Goal: Transaction & Acquisition: Subscribe to service/newsletter

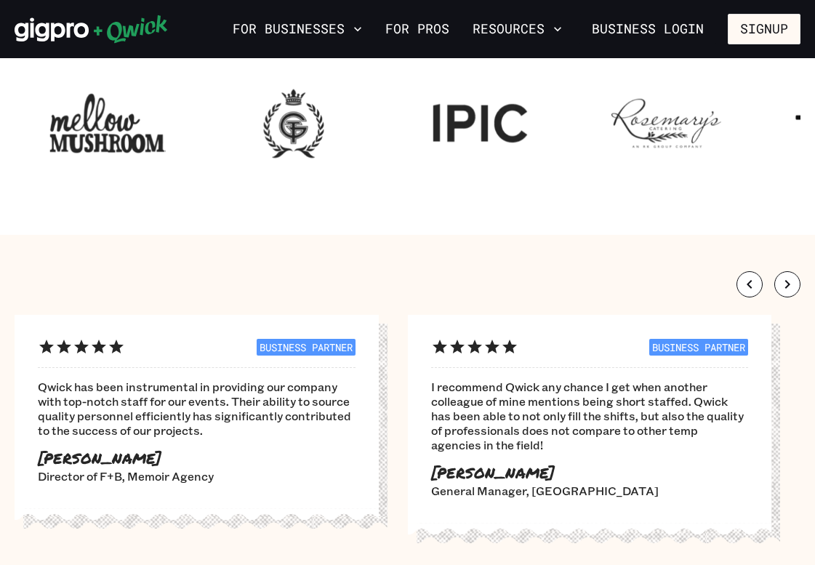
scroll to position [436, 0]
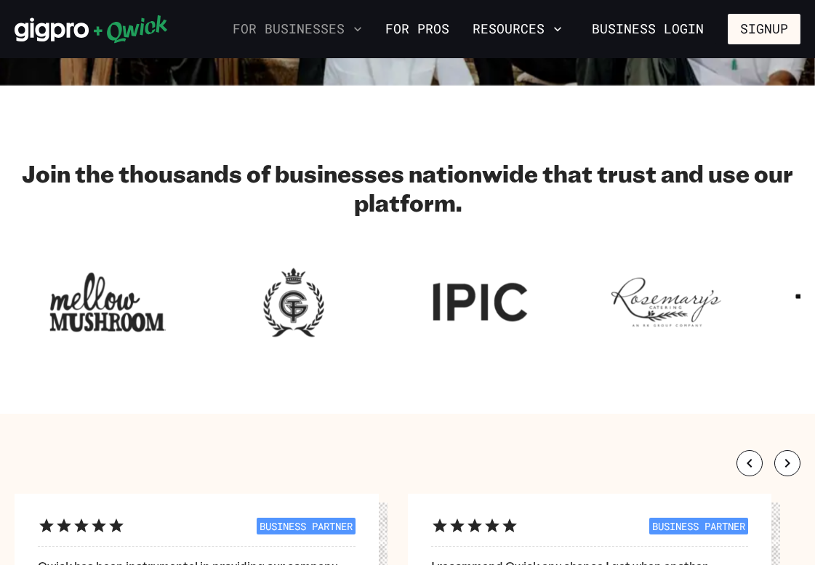
click at [357, 25] on icon "button" at bounding box center [357, 29] width 15 height 15
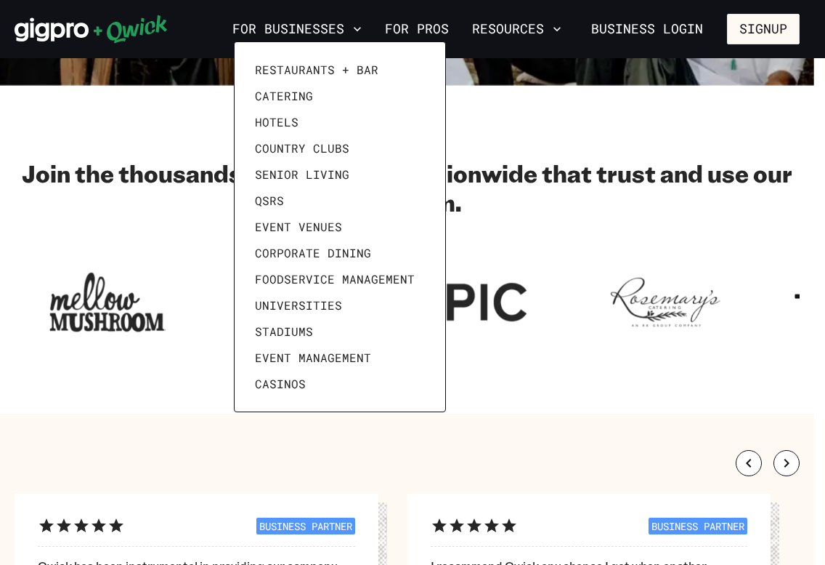
click at [456, 33] on div at bounding box center [412, 282] width 825 height 565
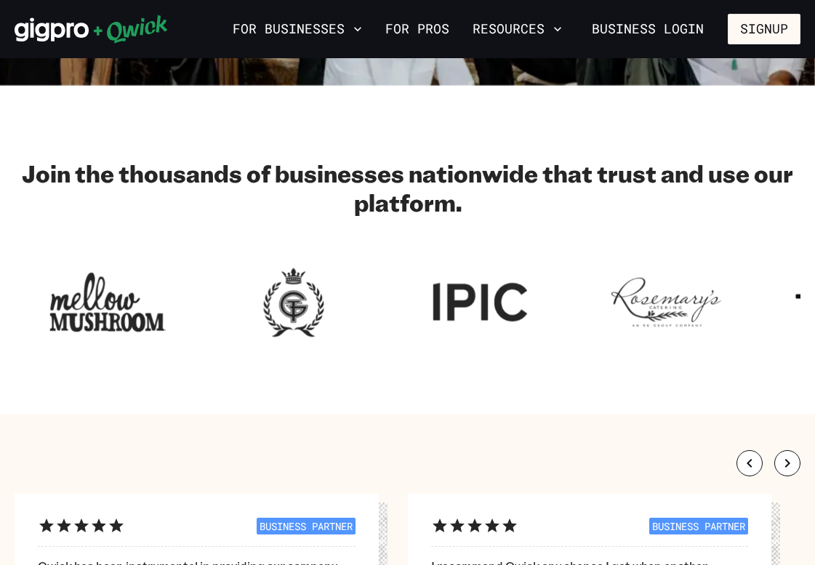
click at [453, 31] on link "For Pros" at bounding box center [417, 29] width 76 height 25
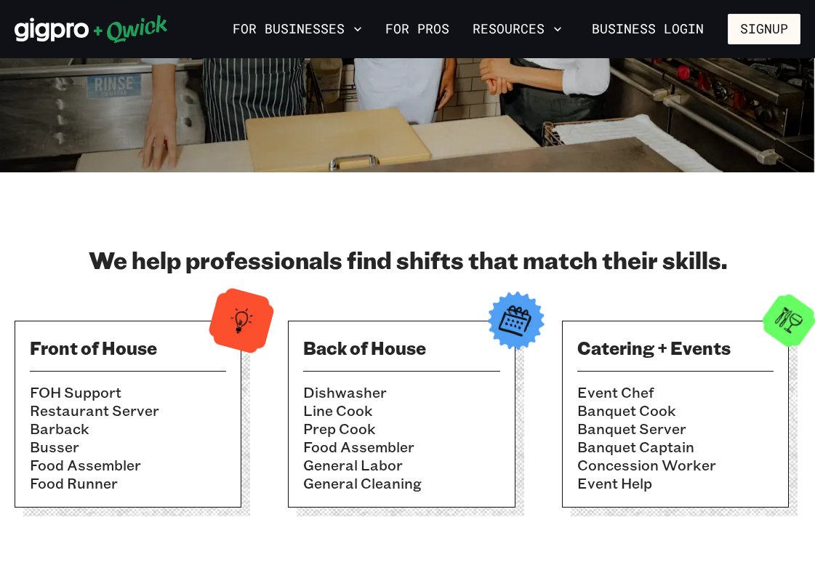
scroll to position [145, 0]
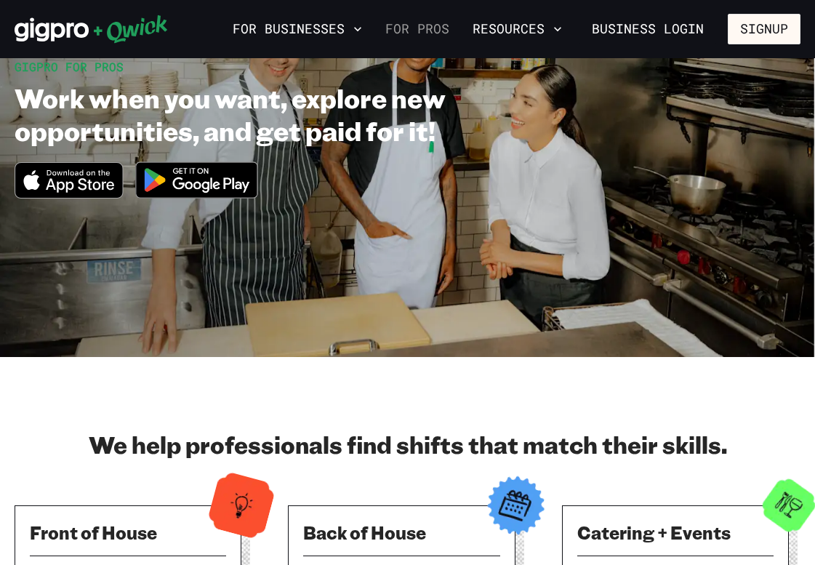
click at [435, 35] on link "For Pros" at bounding box center [417, 29] width 76 height 25
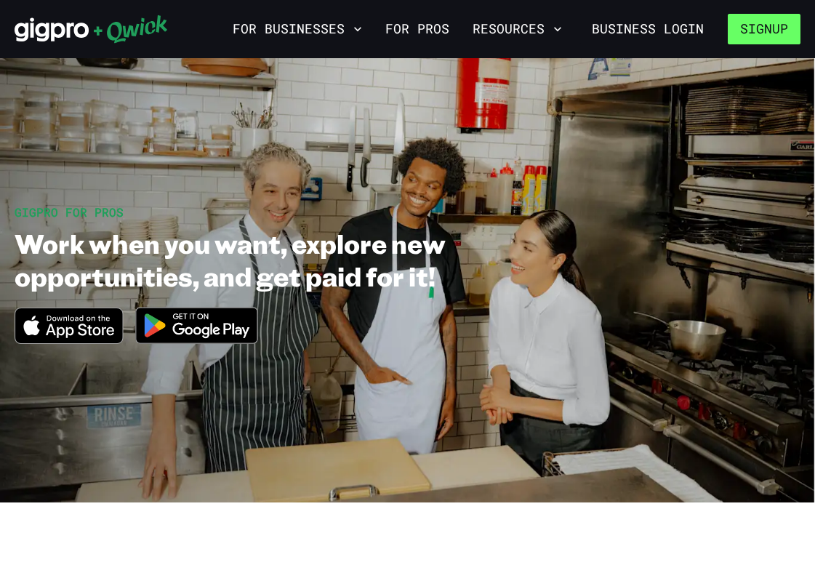
click at [738, 35] on button "Signup" at bounding box center [763, 29] width 73 height 31
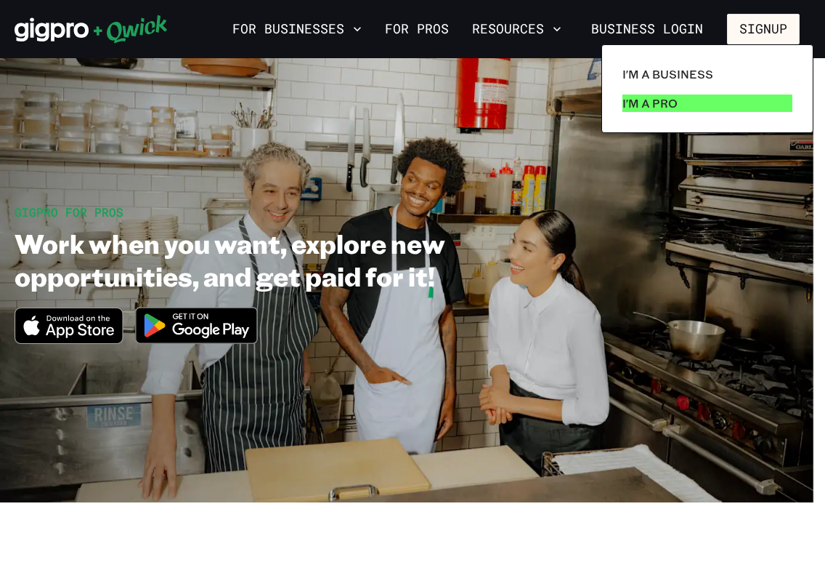
click at [661, 97] on p "I'm a Pro" at bounding box center [650, 102] width 55 height 17
click at [652, 111] on p "I'm a Pro" at bounding box center [650, 102] width 55 height 17
click at [541, 86] on div at bounding box center [412, 282] width 825 height 565
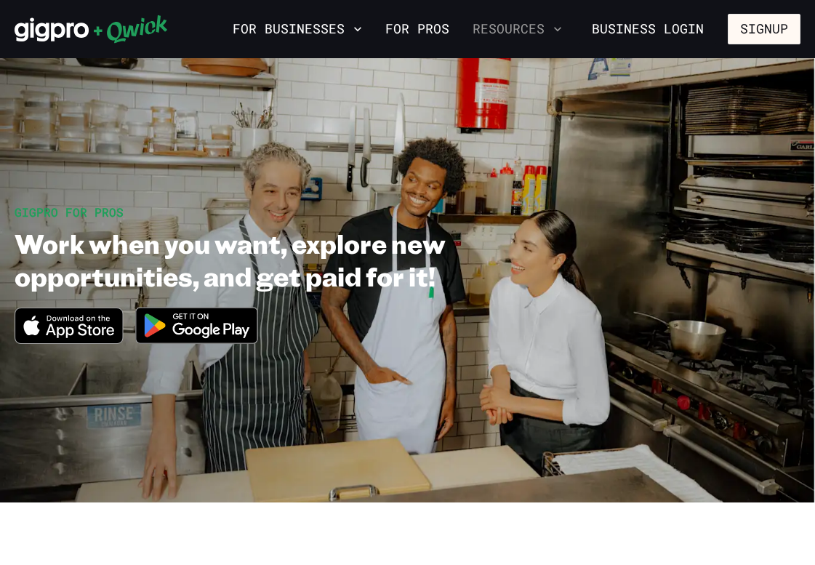
click at [560, 29] on icon "button" at bounding box center [557, 29] width 15 height 15
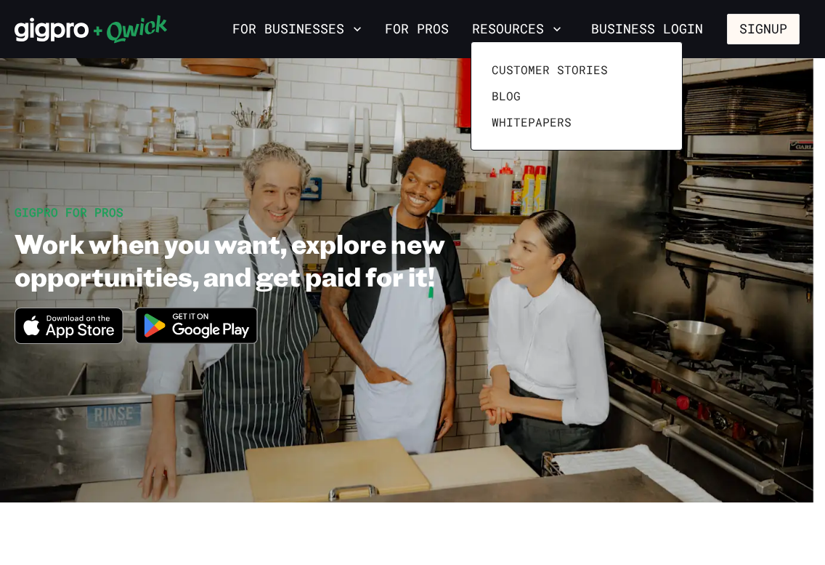
click at [446, 47] on div at bounding box center [412, 282] width 825 height 565
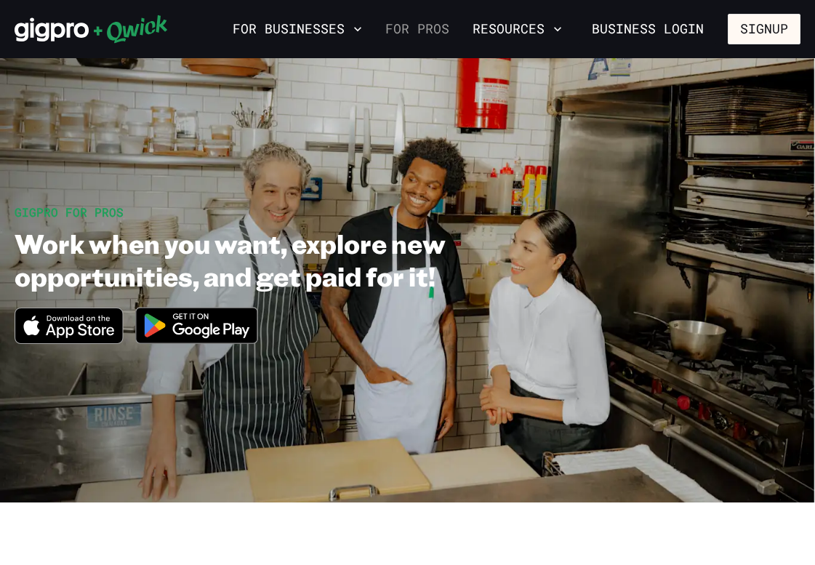
click at [445, 35] on link "For Pros" at bounding box center [417, 29] width 76 height 25
